Goal: Task Accomplishment & Management: Use online tool/utility

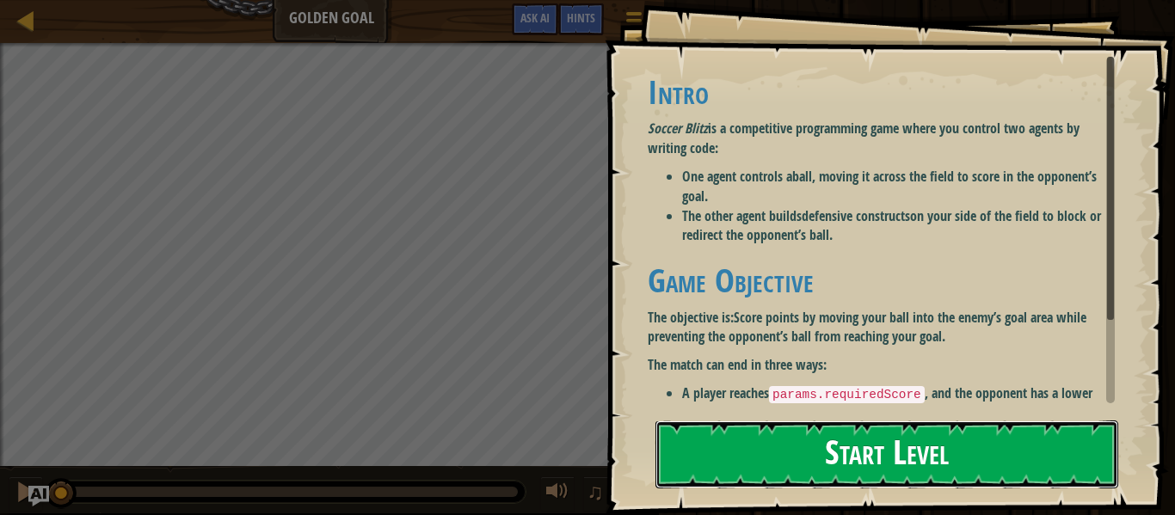
click at [740, 439] on button "Start Level" at bounding box center [886, 455] width 463 height 68
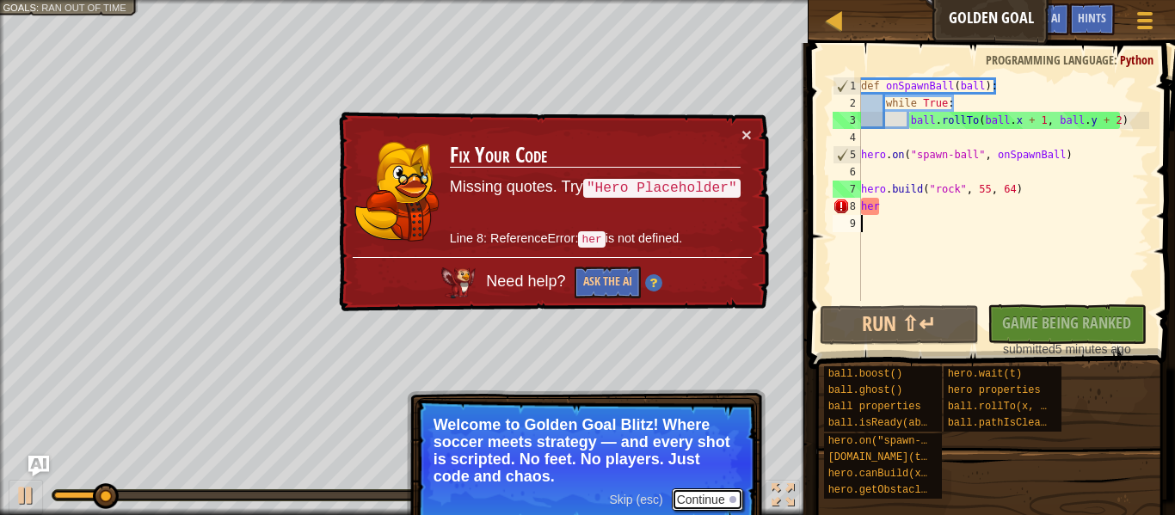
click at [706, 497] on button "Continue" at bounding box center [707, 499] width 71 height 22
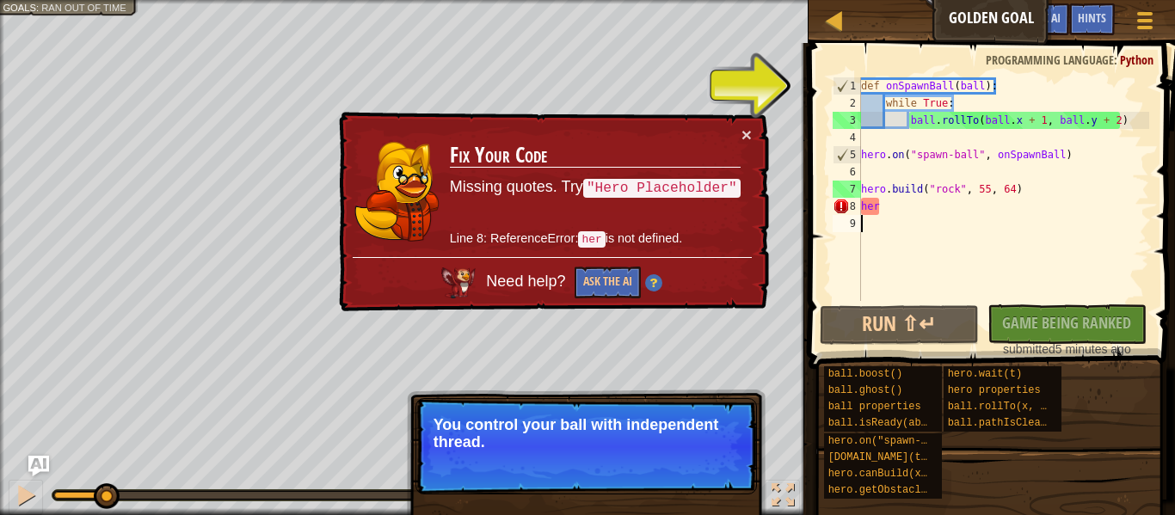
click at [747, 489] on p "Skip (esc) Continue You control your ball with independent thread." at bounding box center [585, 446] width 341 height 96
click at [721, 464] on button "Continue" at bounding box center [707, 465] width 71 height 22
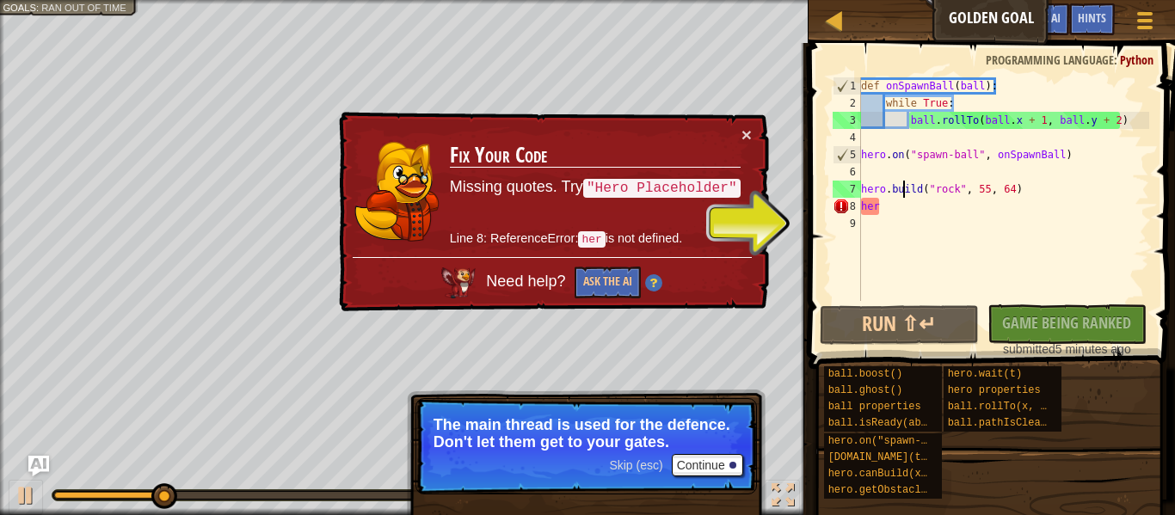
click at [901, 181] on div "def onSpawnBall ( ball ) : while True : ball . rollTo ( ball . x + 1 , ball . y…" at bounding box center [1003, 206] width 292 height 258
type textarea "hero.build("rock", 55, 64)"
click at [691, 462] on button "Continue" at bounding box center [707, 465] width 71 height 22
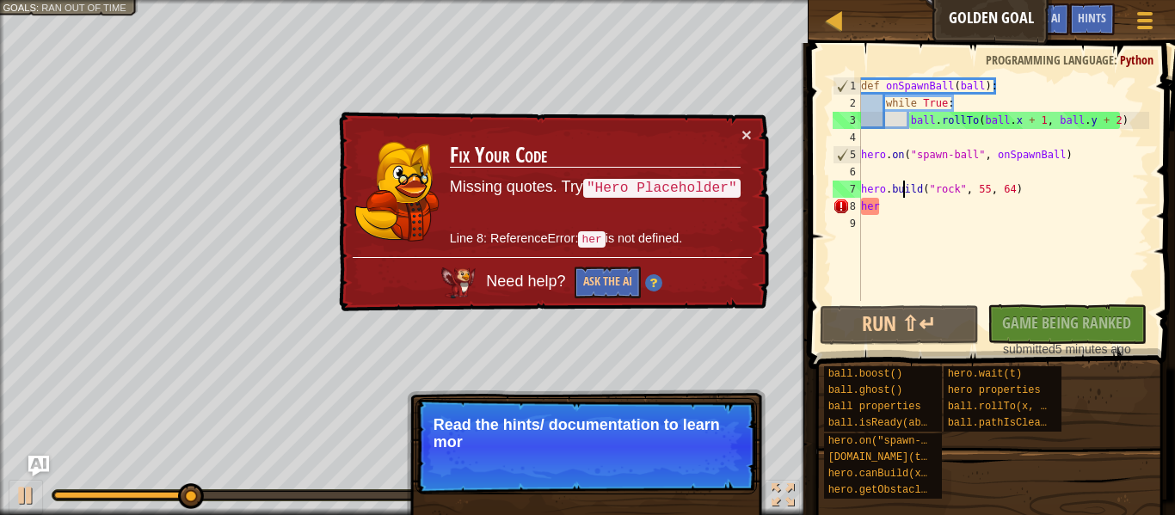
click at [714, 470] on p "Skip (esc) Continue Read the hints/ documentation to learn mor" at bounding box center [585, 446] width 341 height 96
click at [710, 487] on p "Skip (esc) Continue Read the hints/ documentation to learn more about the game." at bounding box center [585, 446] width 341 height 96
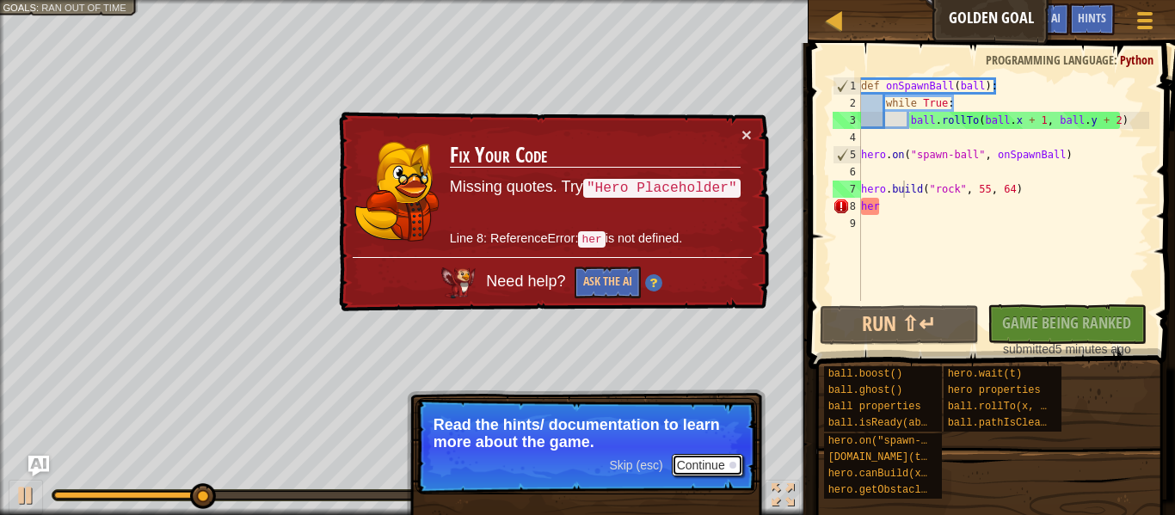
click at [684, 464] on button "Continue" at bounding box center [707, 465] width 71 height 22
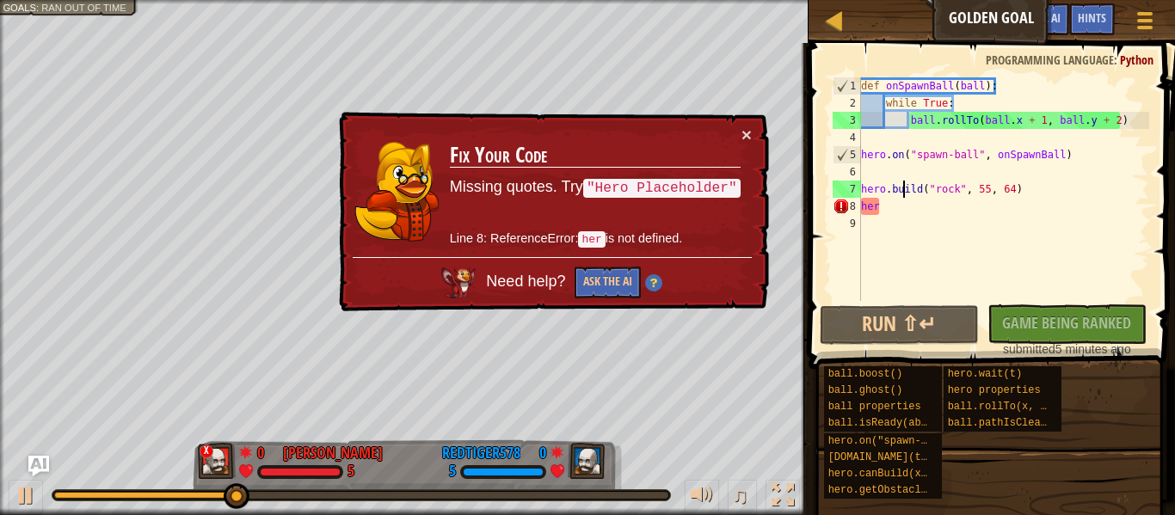
click at [916, 216] on div "def onSpawnBall ( ball ) : while True : ball . rollTo ( ball . x + 1 , ball . y…" at bounding box center [1003, 206] width 292 height 258
click at [921, 212] on div "def onSpawnBall ( ball ) : while True : ball . rollTo ( ball . x + 1 , ball . y…" at bounding box center [1003, 206] width 292 height 258
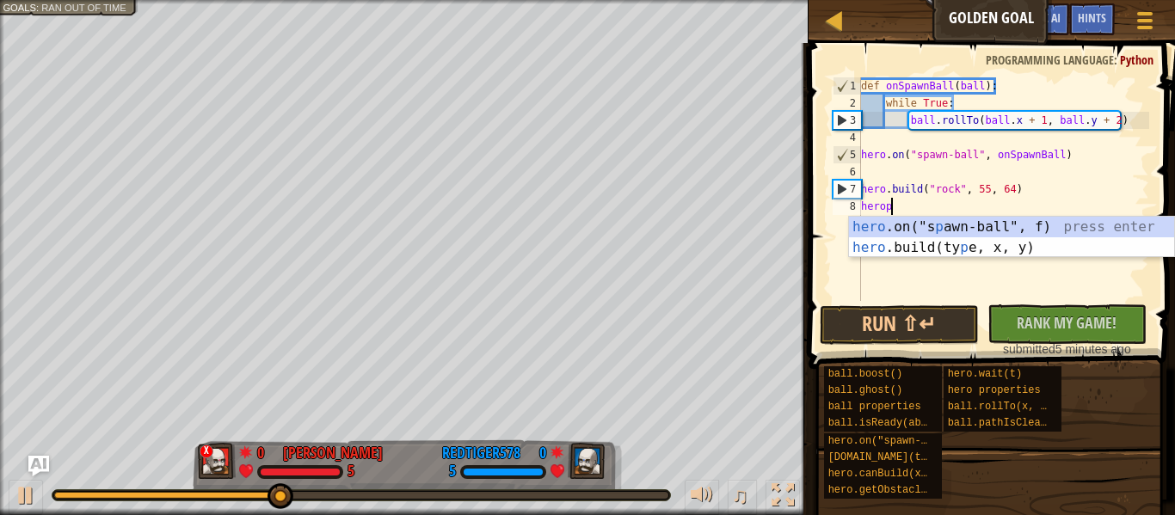
scroll to position [8, 3]
click at [1109, 319] on span "Rank My Game!" at bounding box center [1067, 323] width 100 height 22
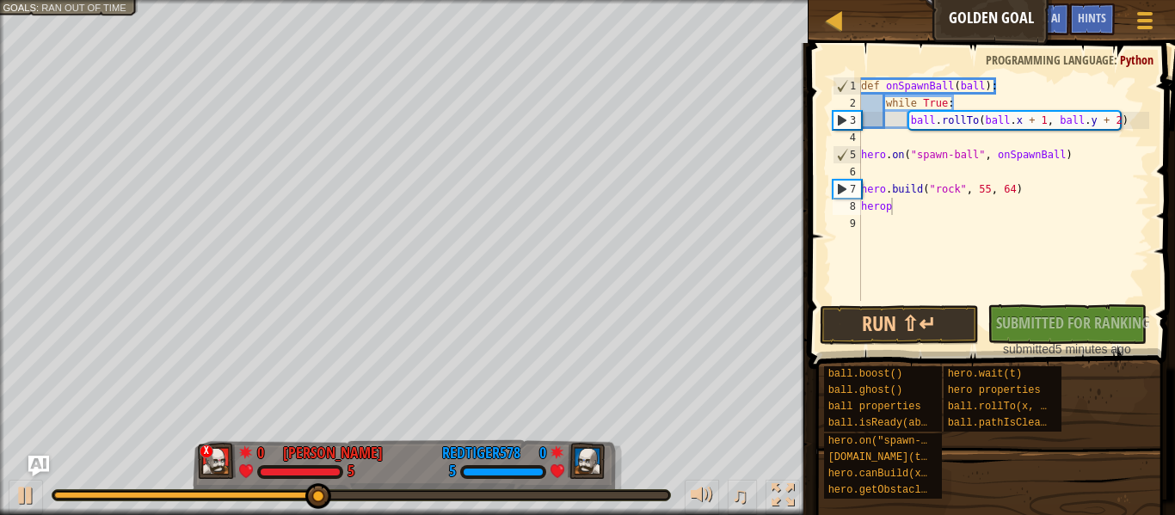
click at [1078, 324] on div "No New Code to Rank Rank My Game! Submitting... Submitted for Ranking Failed to…" at bounding box center [1058, 330] width 159 height 53
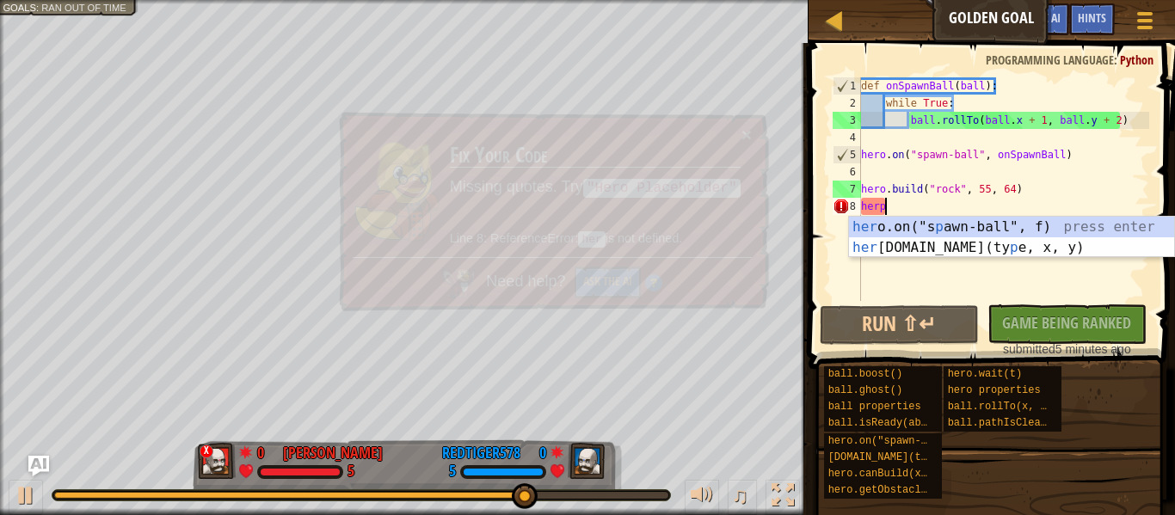
scroll to position [8, 3]
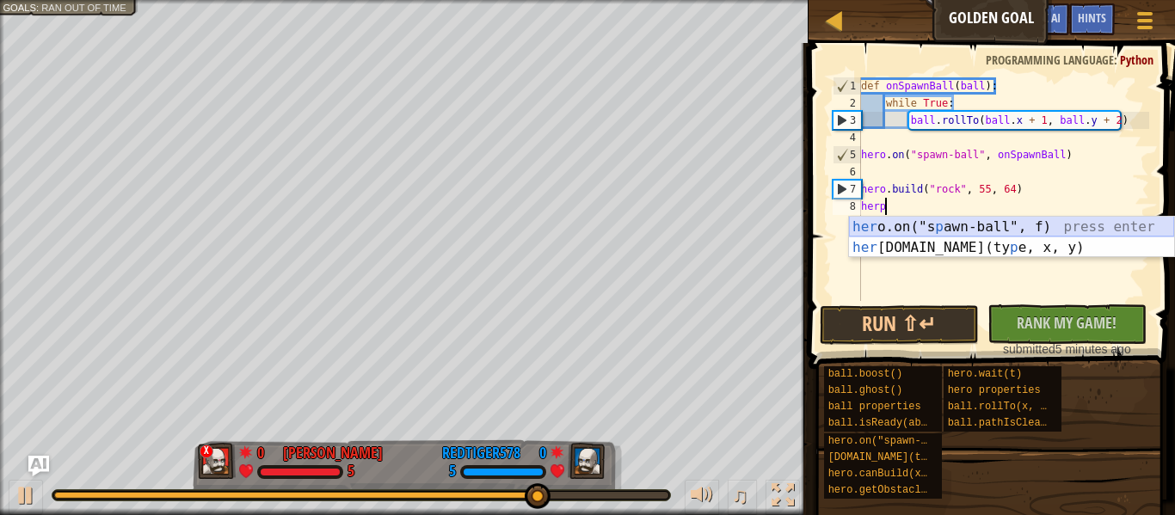
click at [1048, 231] on div "her o.on("s p awn-ball", f) press enter her o.build(ty p e, x, y) press enter" at bounding box center [1011, 258] width 325 height 83
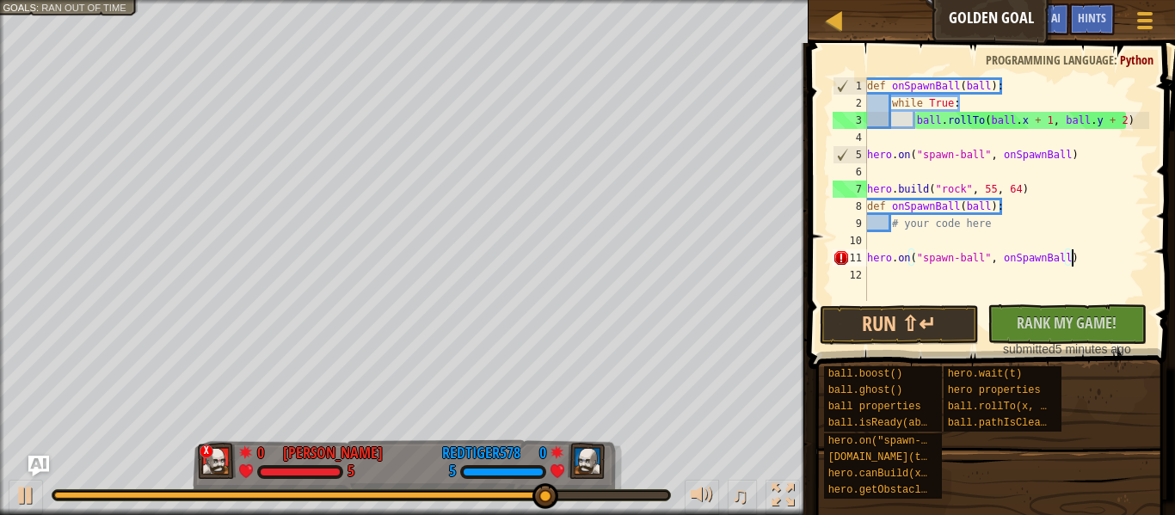
click at [868, 223] on div "def onSpawnBall ( ball ) : while True : ball . rollTo ( ball . x + 1 , ball . y…" at bounding box center [1006, 206] width 286 height 258
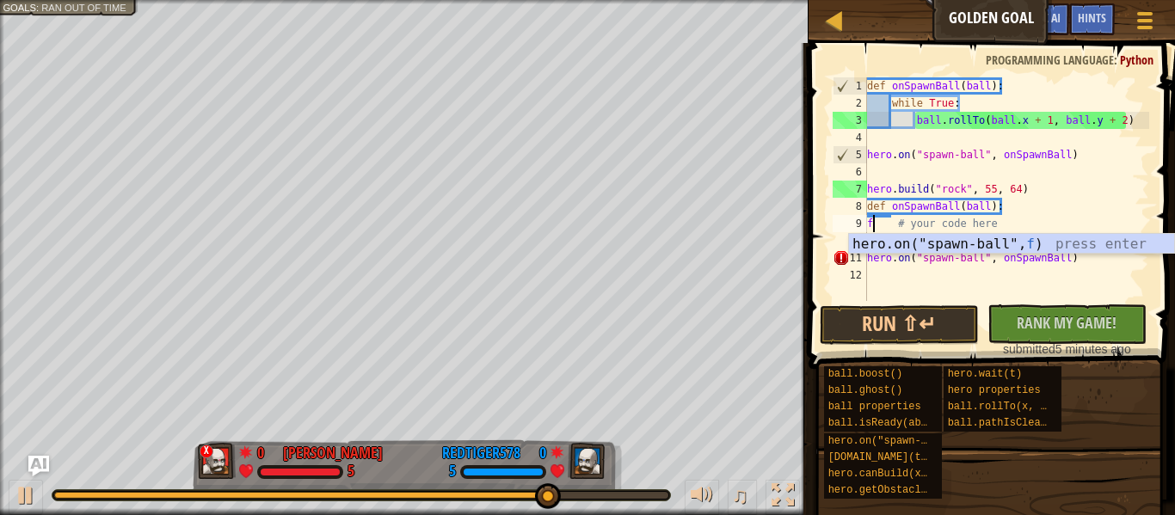
scroll to position [8, 1]
click at [904, 243] on div "hero.on("spawn-ball", f ) press enter" at bounding box center [1011, 265] width 325 height 62
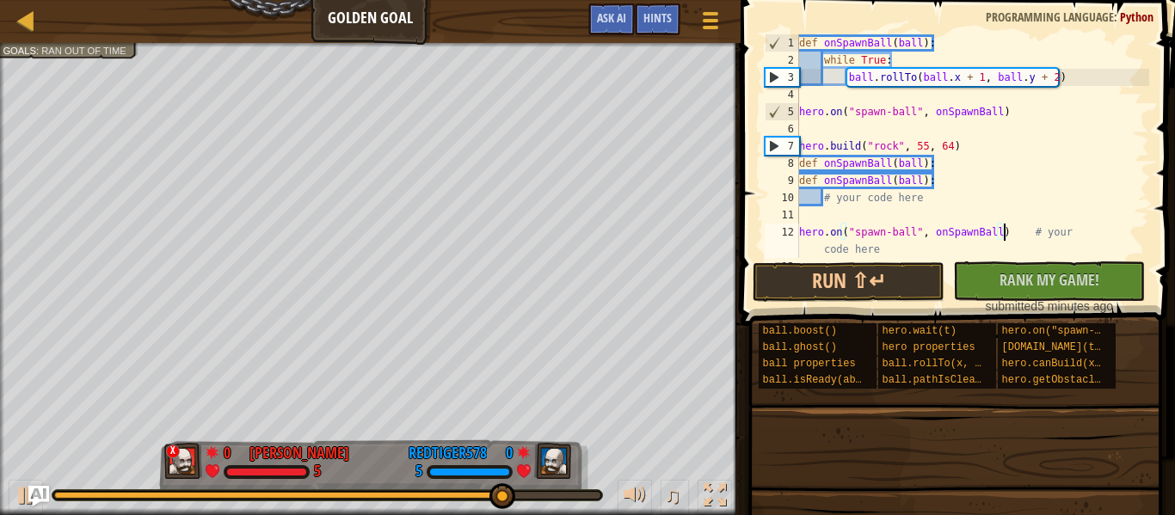
click at [885, 241] on div "def onSpawnBall ( ball ) : while True : ball . rollTo ( ball . x + 1 , ball . y…" at bounding box center [972, 163] width 353 height 258
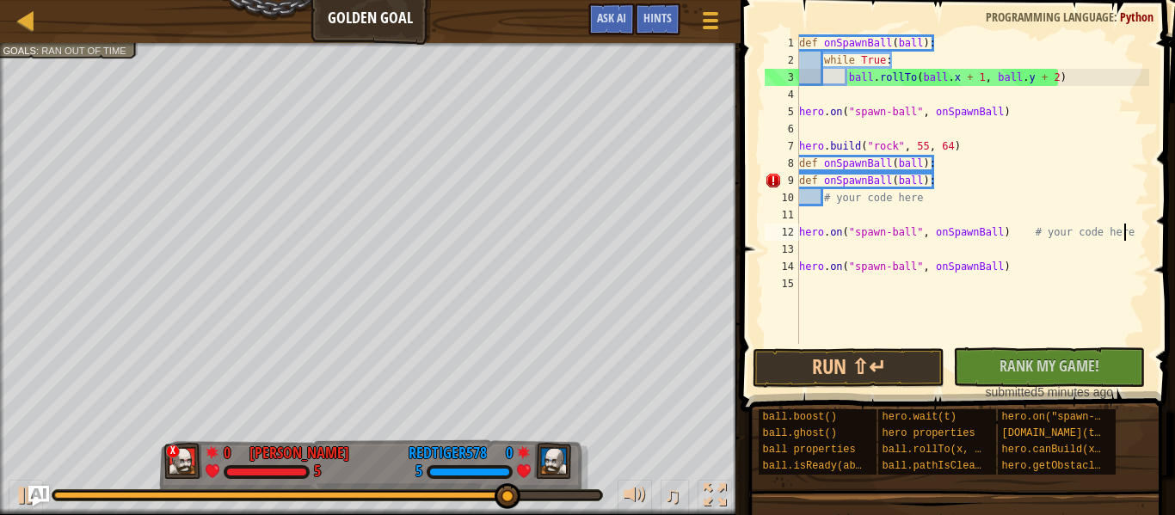
click at [814, 205] on div "def onSpawnBall ( ball ) : while True : ball . rollTo ( ball . x + 1 , ball . y…" at bounding box center [972, 206] width 353 height 344
click at [833, 83] on div "def onSpawnBall ( ball ) : while True : ball . rollTo ( ball . x + 1 , ball . y…" at bounding box center [972, 206] width 353 height 344
click at [814, 56] on div "def onSpawnBall ( ball ) : while True : 3 ball . rollTo ( ball . x + 1 , ball .…" at bounding box center [972, 206] width 353 height 344
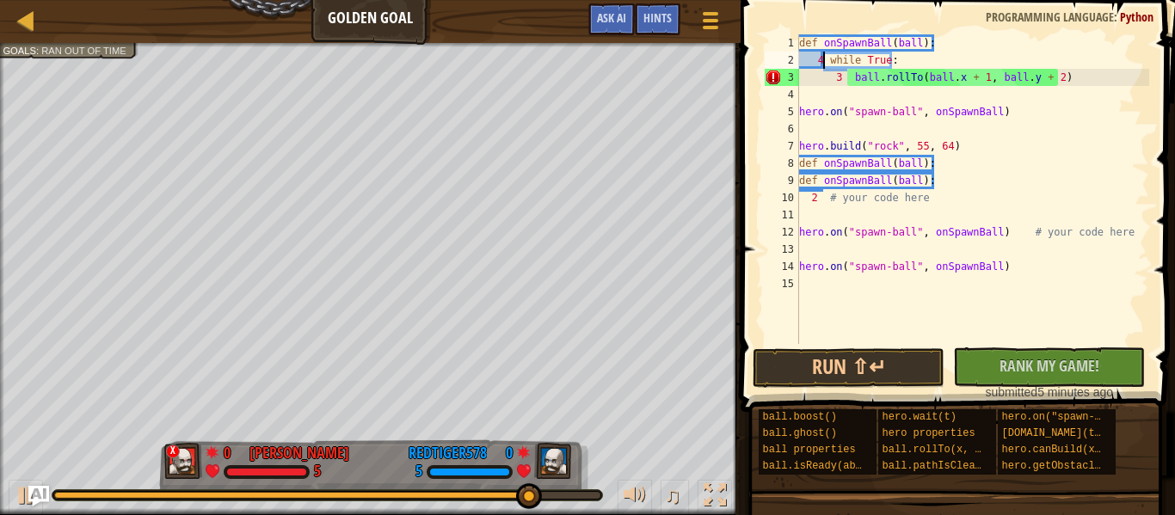
scroll to position [8, 4]
type textarea "4 while True:"
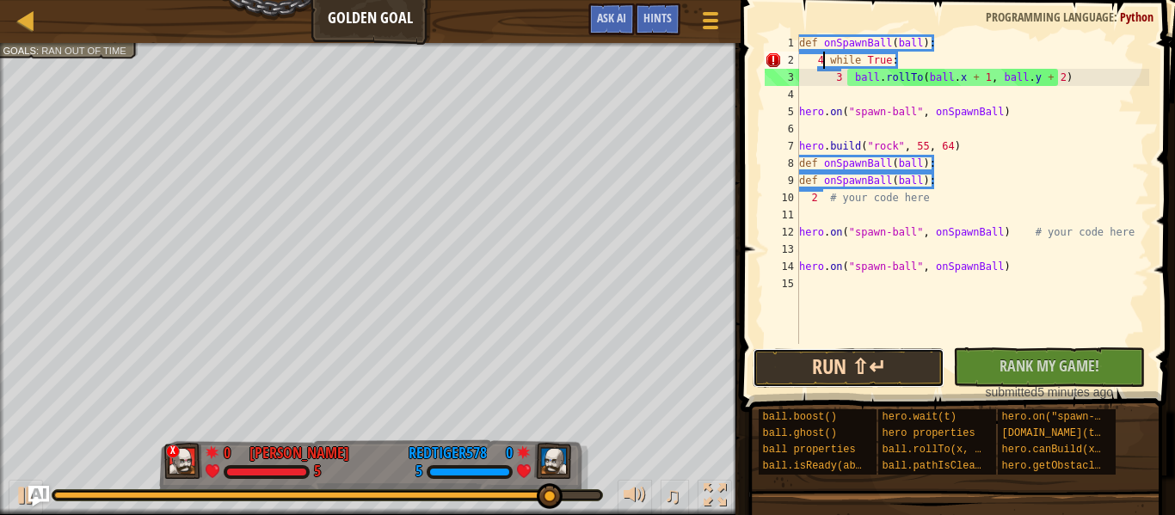
click at [845, 381] on button "Run ⇧↵" at bounding box center [849, 368] width 192 height 40
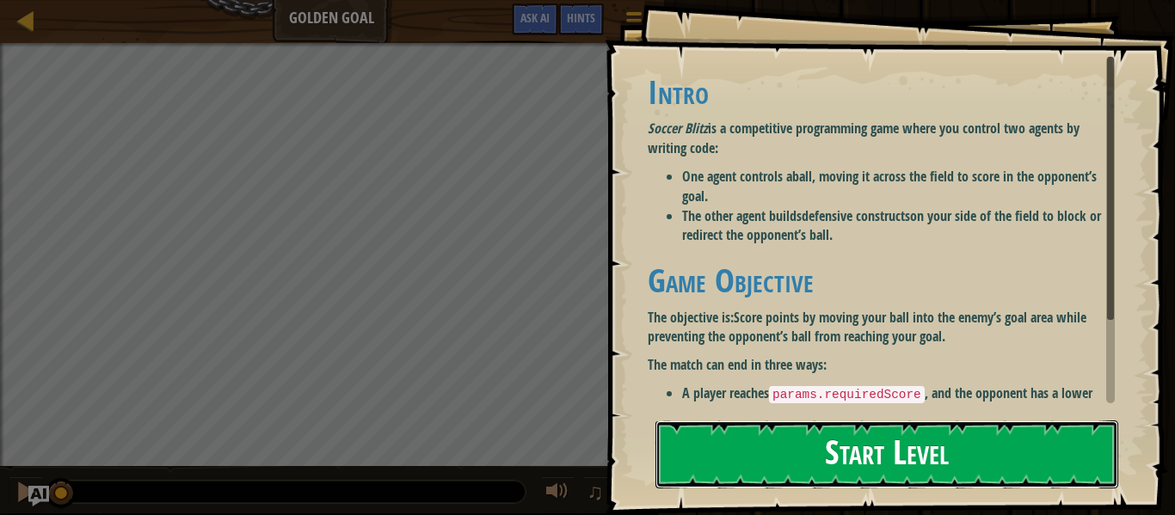
click at [768, 461] on button "Start Level" at bounding box center [886, 455] width 463 height 68
